Goal: Information Seeking & Learning: Learn about a topic

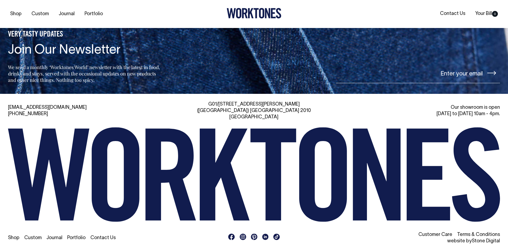
scroll to position [1280, 0]
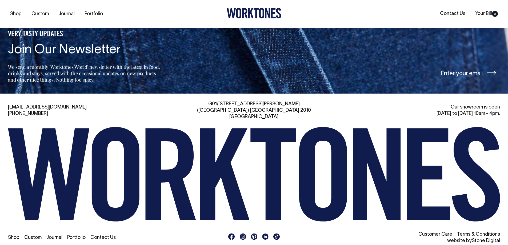
click at [13, 235] on link "Shop" at bounding box center [13, 237] width 11 height 5
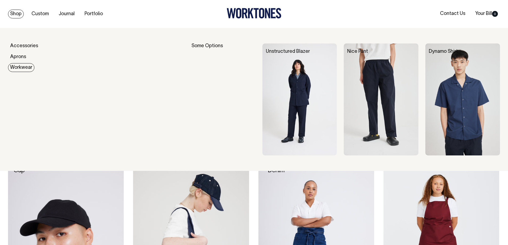
click at [15, 68] on link "Workwear" at bounding box center [21, 67] width 26 height 9
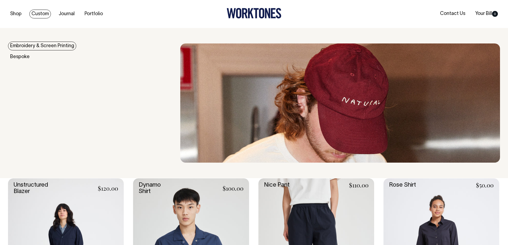
click at [35, 46] on link "Embroidery & Screen Printing" at bounding box center [42, 46] width 68 height 9
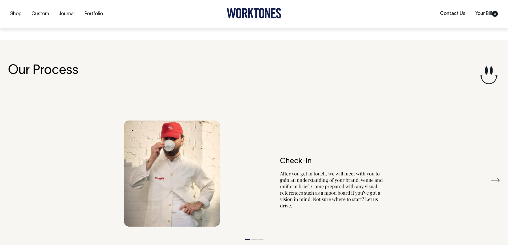
scroll to position [603, 0]
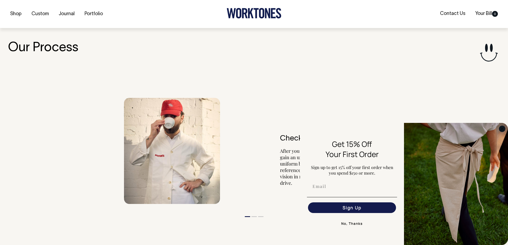
click at [502, 129] on icon "Close dialog" at bounding box center [502, 128] width 3 height 3
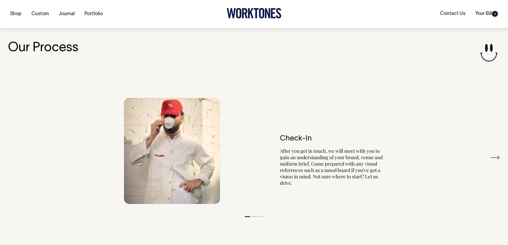
click at [497, 157] on button "Next" at bounding box center [495, 158] width 10 height 8
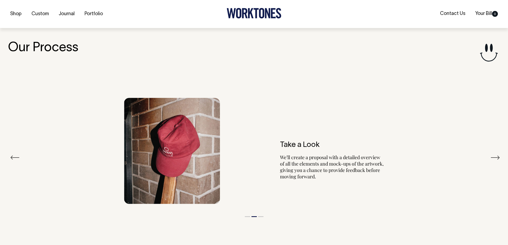
click at [497, 157] on button "Next" at bounding box center [495, 158] width 10 height 8
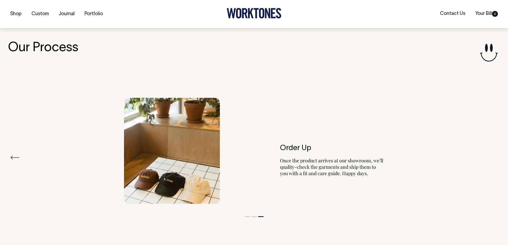
click at [497, 157] on div "Order Up Once the product arrives at our showroom, we’ll quality-check the garm…" at bounding box center [254, 151] width 492 height 122
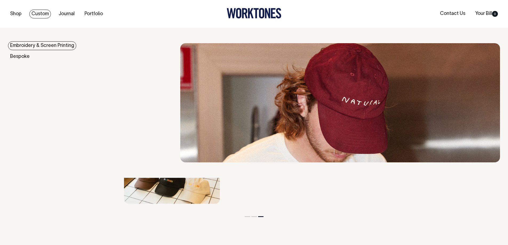
click at [36, 11] on link "Custom" at bounding box center [40, 14] width 22 height 9
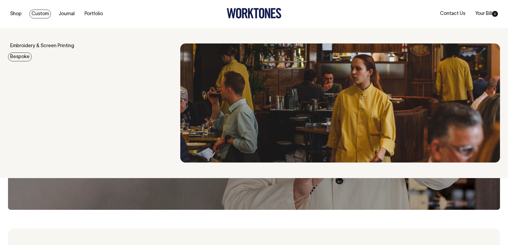
click at [21, 57] on link "Bespoke" at bounding box center [20, 57] width 24 height 9
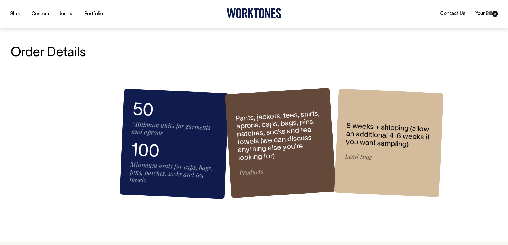
scroll to position [747, 0]
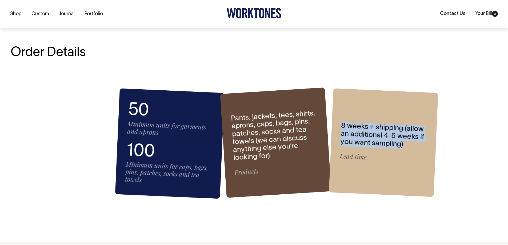
drag, startPoint x: 341, startPoint y: 125, endPoint x: 409, endPoint y: 149, distance: 72.4
click at [409, 149] on div "8 weeks + shipping (allow an additional 4-6 weeks if you want sampling) Lead ti…" at bounding box center [383, 143] width 109 height 109
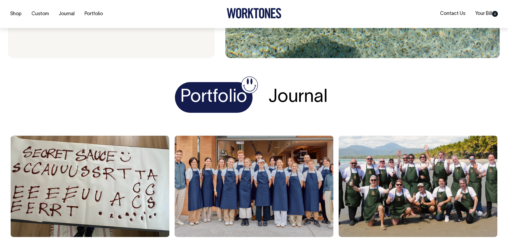
scroll to position [1920, 0]
click at [291, 93] on h4 "Journal" at bounding box center [298, 97] width 70 height 31
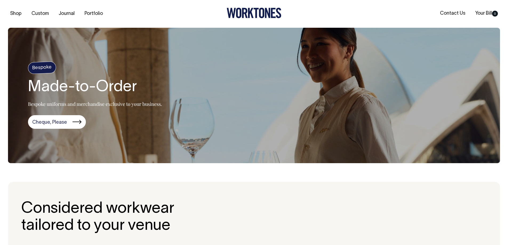
scroll to position [0, 0]
click at [94, 12] on link "Portfolio" at bounding box center [93, 14] width 23 height 9
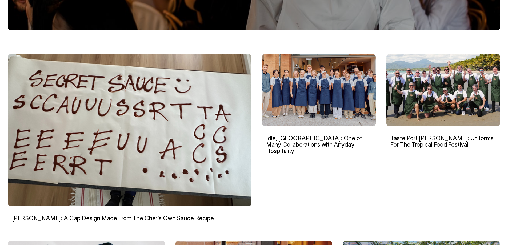
scroll to position [133, 0]
click at [95, 119] on img at bounding box center [129, 130] width 243 height 152
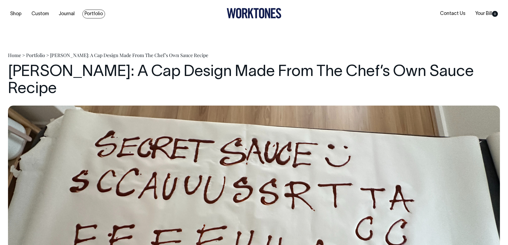
click at [93, 13] on link "Portfolio" at bounding box center [93, 14] width 23 height 9
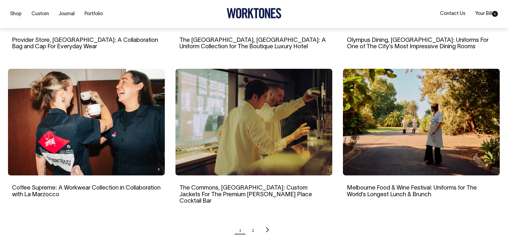
scroll to position [453, 0]
click at [253, 223] on link "2" at bounding box center [253, 229] width 2 height 13
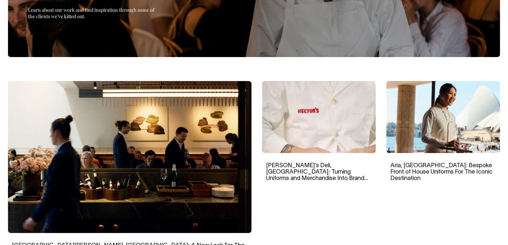
click at [322, 118] on img at bounding box center [319, 117] width 114 height 72
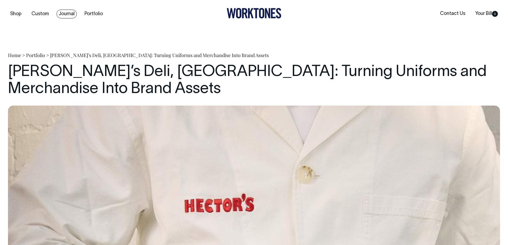
click at [61, 11] on link "Journal" at bounding box center [67, 14] width 20 height 9
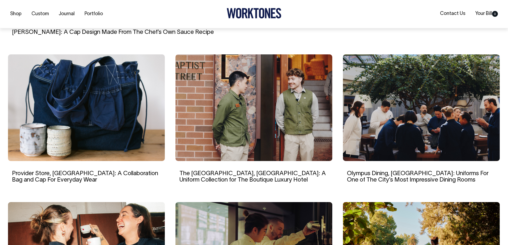
scroll to position [320, 0]
click at [253, 79] on img at bounding box center [253, 107] width 157 height 107
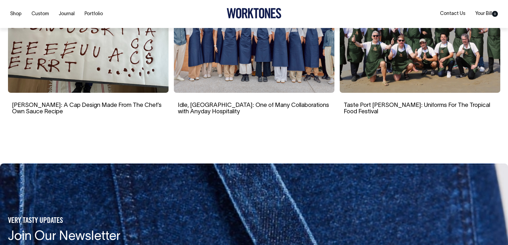
scroll to position [3040, 0]
click at [427, 41] on img at bounding box center [420, 41] width 161 height 101
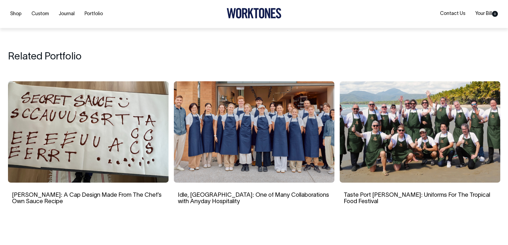
scroll to position [2453, 0]
click at [275, 111] on img at bounding box center [254, 131] width 161 height 101
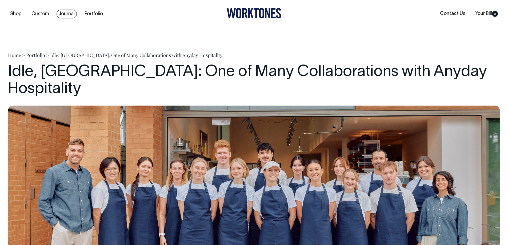
click at [62, 14] on link "Journal" at bounding box center [67, 14] width 20 height 9
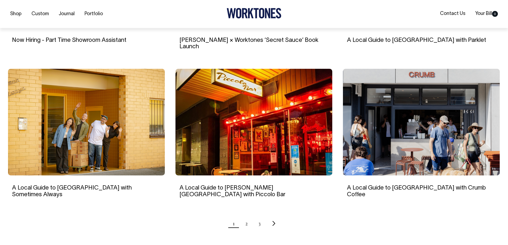
scroll to position [453, 0]
click at [246, 217] on link "2" at bounding box center [246, 223] width 2 height 13
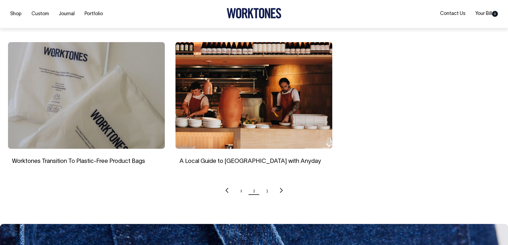
scroll to position [480, 0]
click at [266, 185] on link "3" at bounding box center [267, 189] width 2 height 13
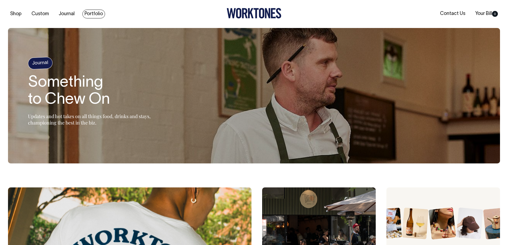
click at [89, 11] on link "Portfolio" at bounding box center [93, 14] width 23 height 9
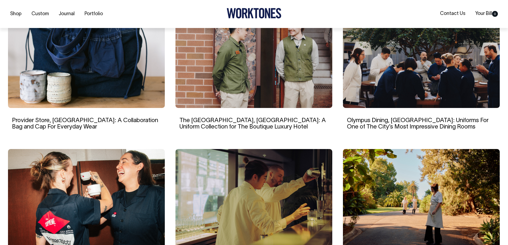
click at [420, 57] on img at bounding box center [421, 54] width 157 height 107
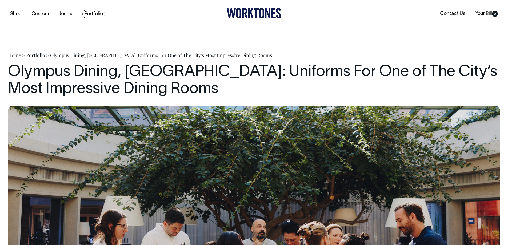
click at [88, 12] on link "Portfolio" at bounding box center [93, 14] width 23 height 9
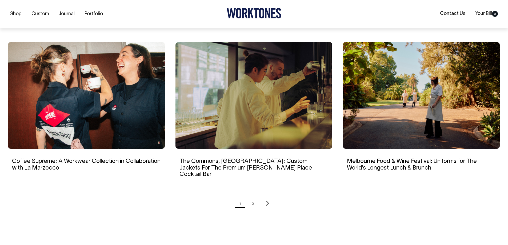
scroll to position [480, 0]
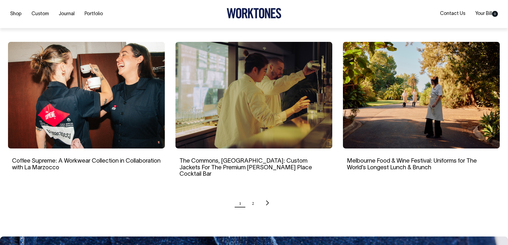
click at [75, 86] on img at bounding box center [86, 95] width 157 height 107
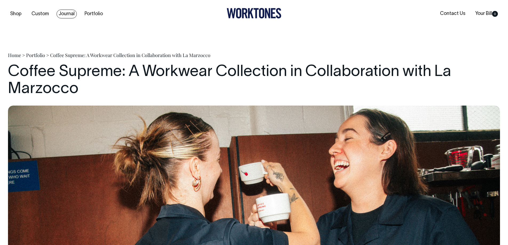
click at [71, 11] on link "Journal" at bounding box center [67, 14] width 20 height 9
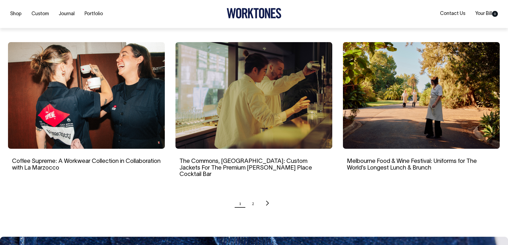
scroll to position [480, 0]
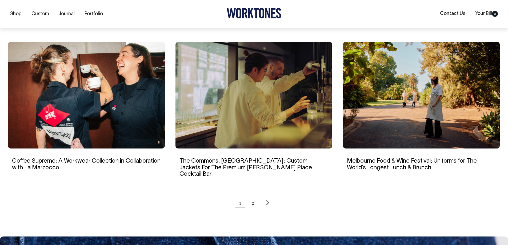
click at [256, 78] on img at bounding box center [253, 95] width 157 height 107
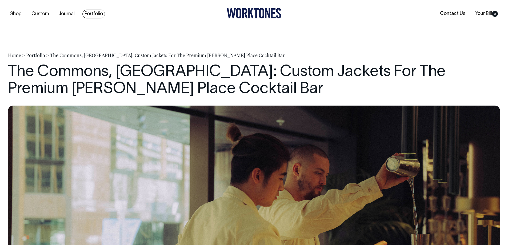
click at [92, 13] on link "Portfolio" at bounding box center [93, 14] width 23 height 9
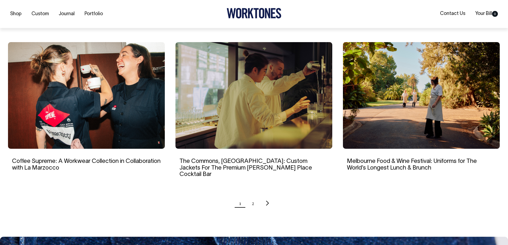
scroll to position [480, 0]
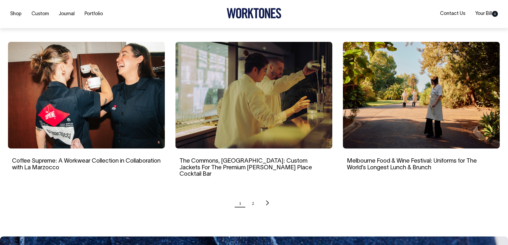
click at [429, 102] on img at bounding box center [421, 95] width 157 height 107
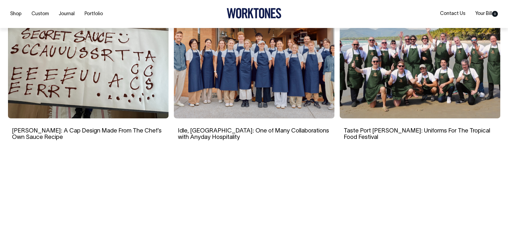
scroll to position [3120, 0]
